Goal: Understand site structure: Understand site structure

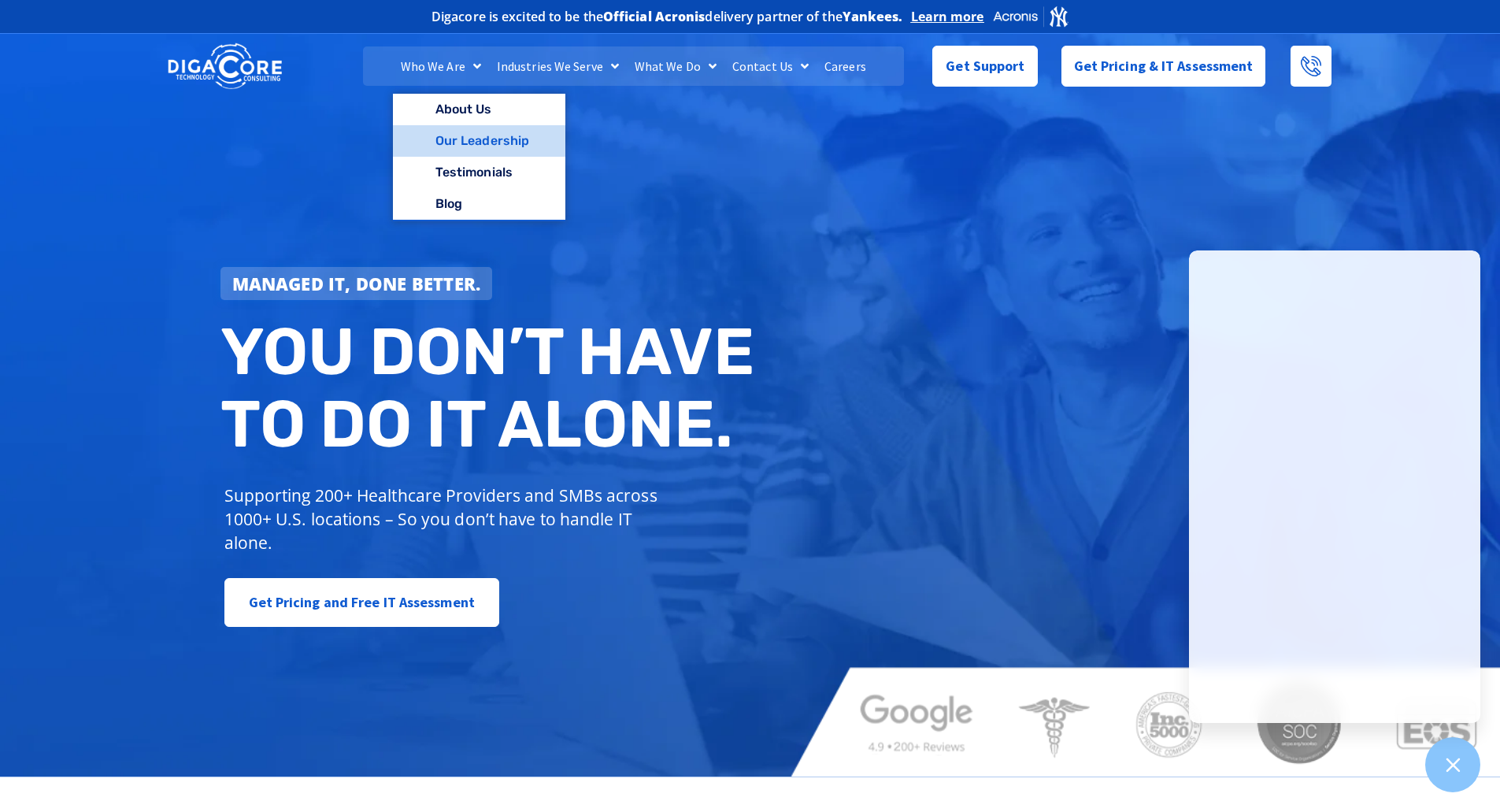
click at [496, 142] on link "Our Leadership" at bounding box center [480, 141] width 172 height 32
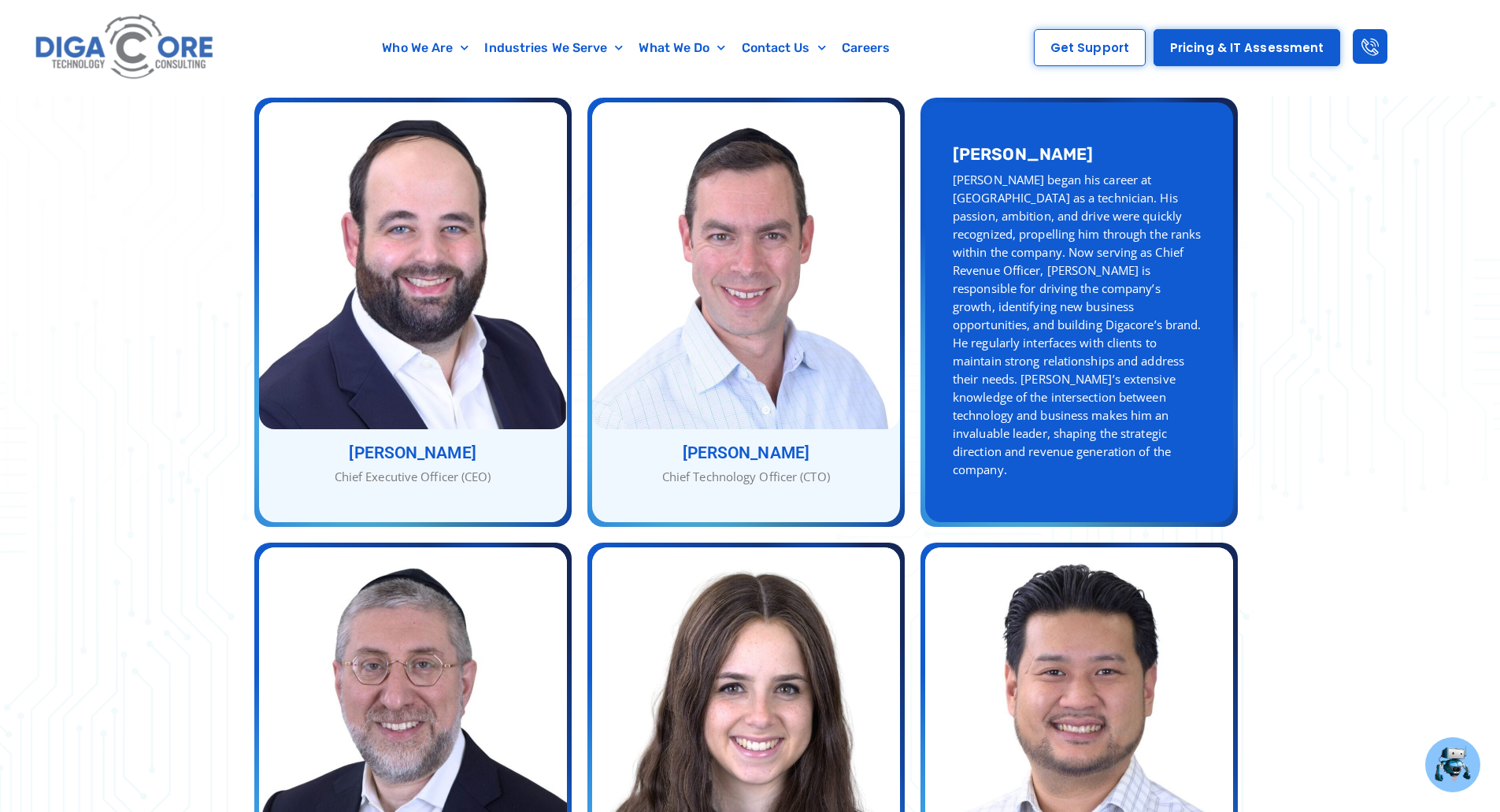
scroll to position [551, 0]
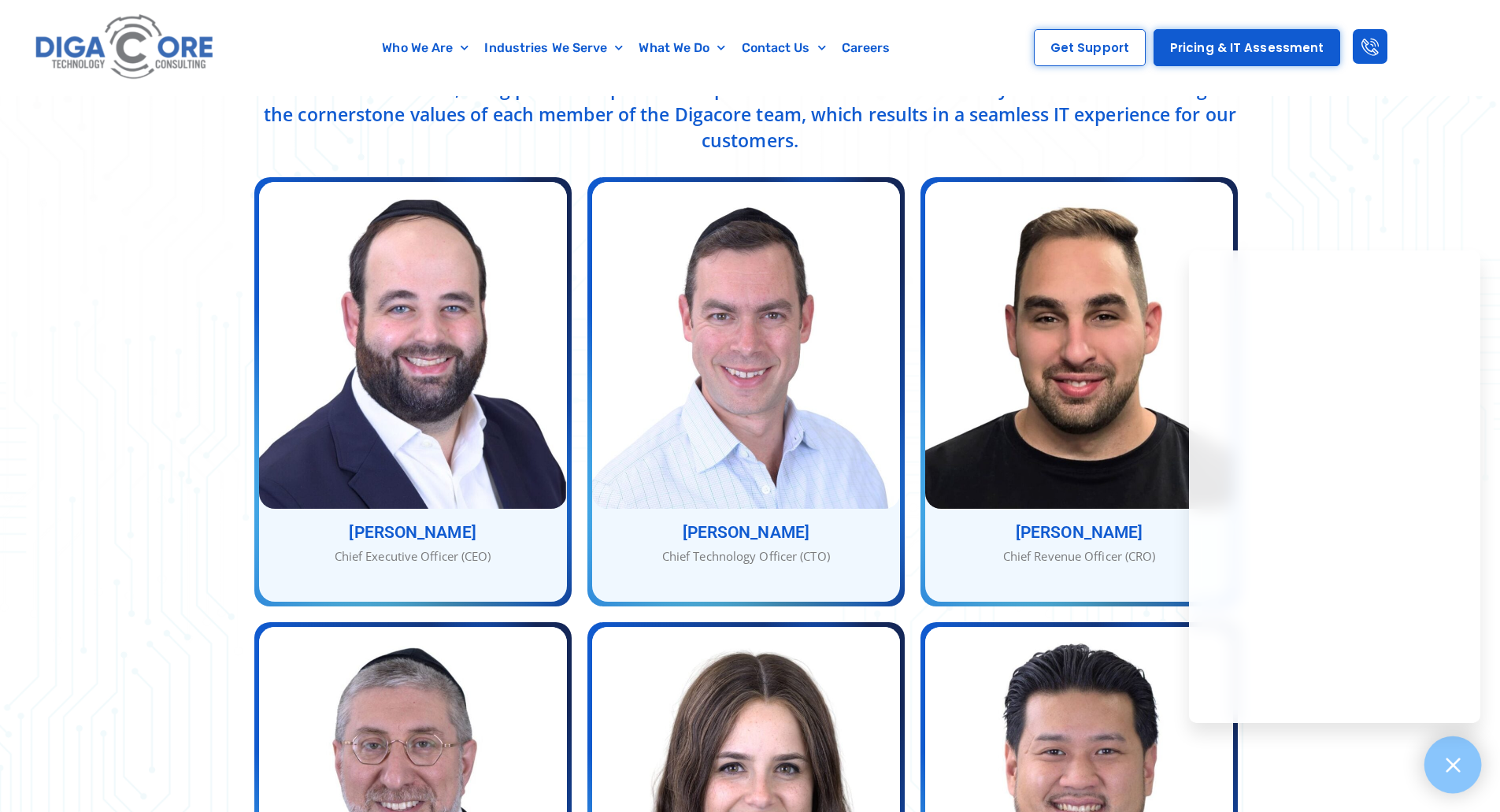
click at [1467, 764] on div at bounding box center [1453, 764] width 57 height 57
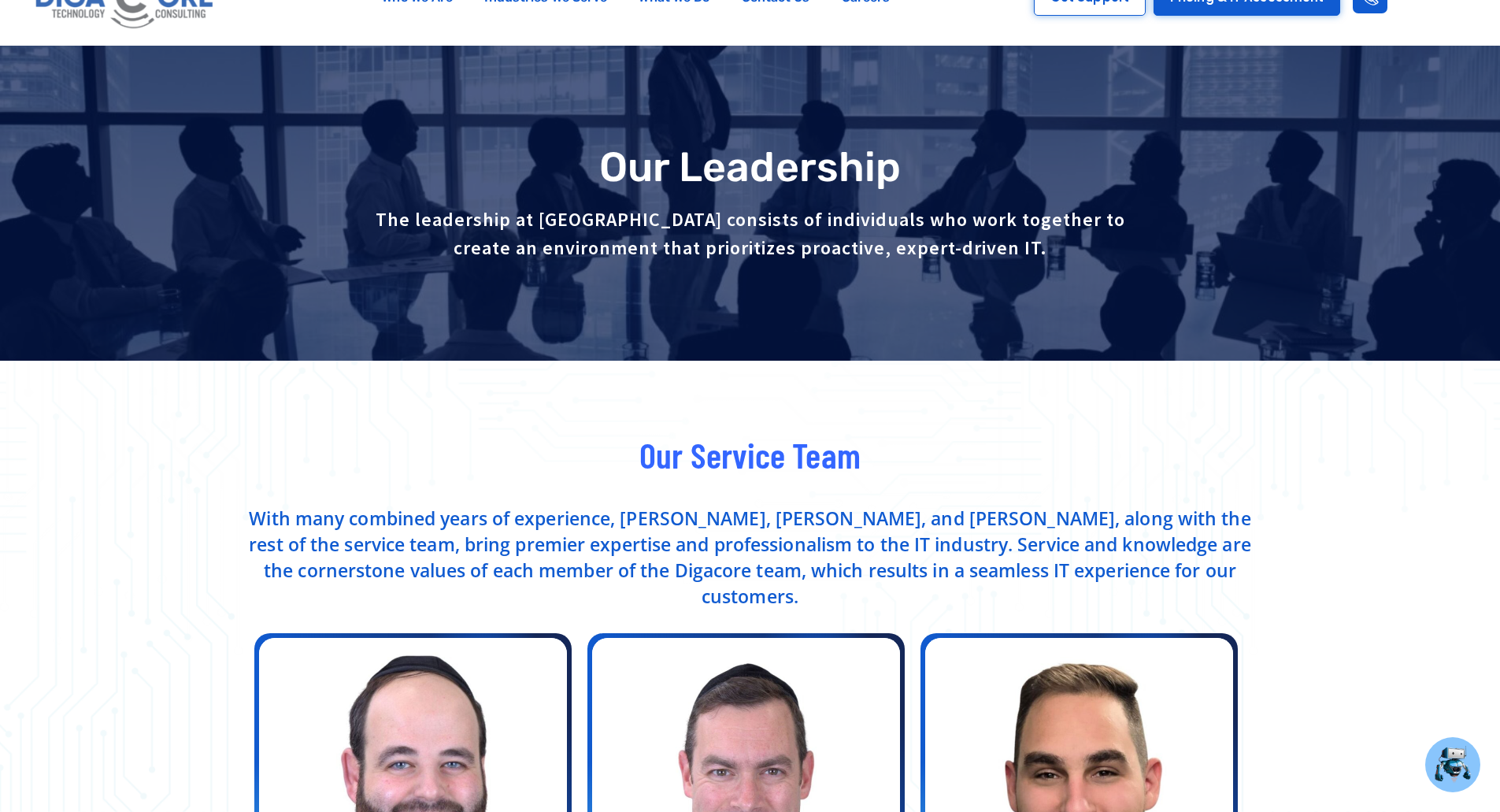
scroll to position [0, 0]
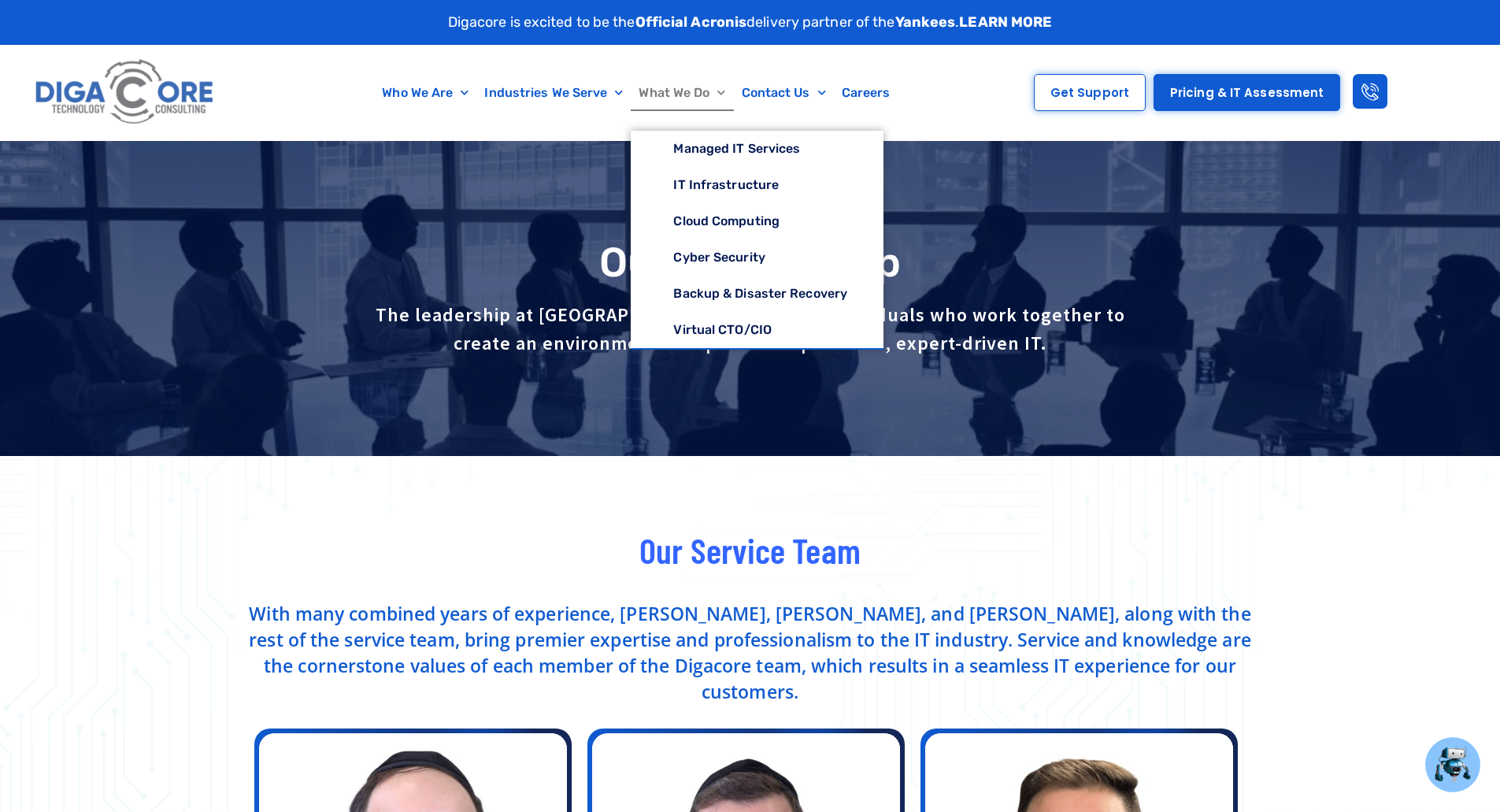
click at [680, 95] on link "What We Do" at bounding box center [682, 93] width 102 height 36
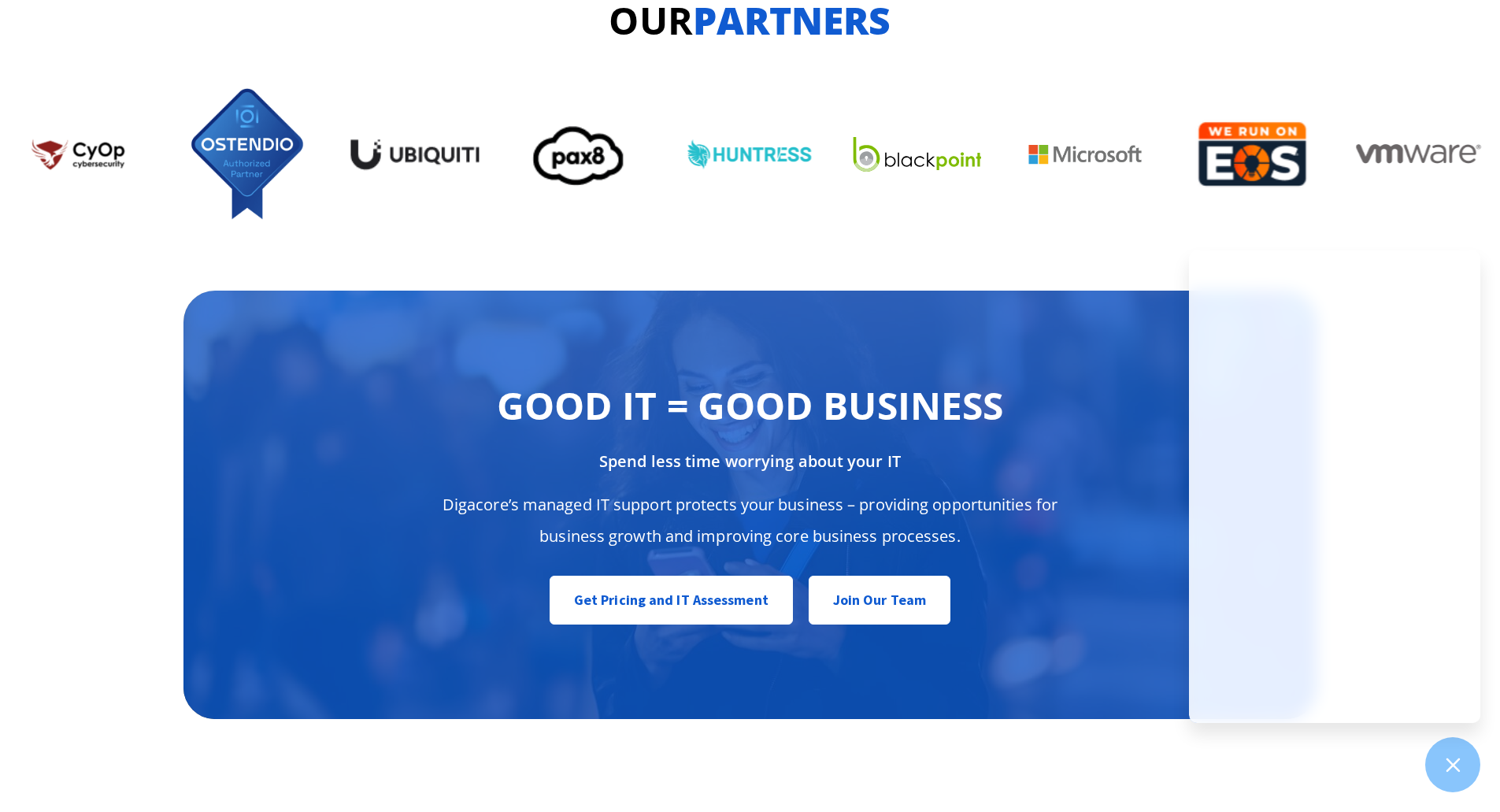
scroll to position [7096, 0]
